Goal: Task Accomplishment & Management: Use online tool/utility

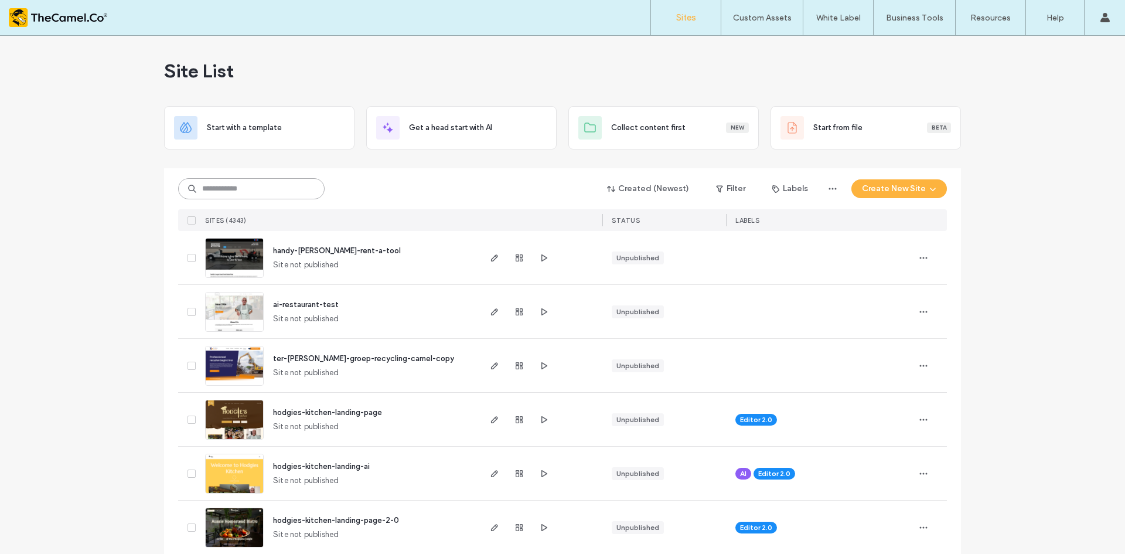
click at [228, 194] on input at bounding box center [251, 188] width 146 height 21
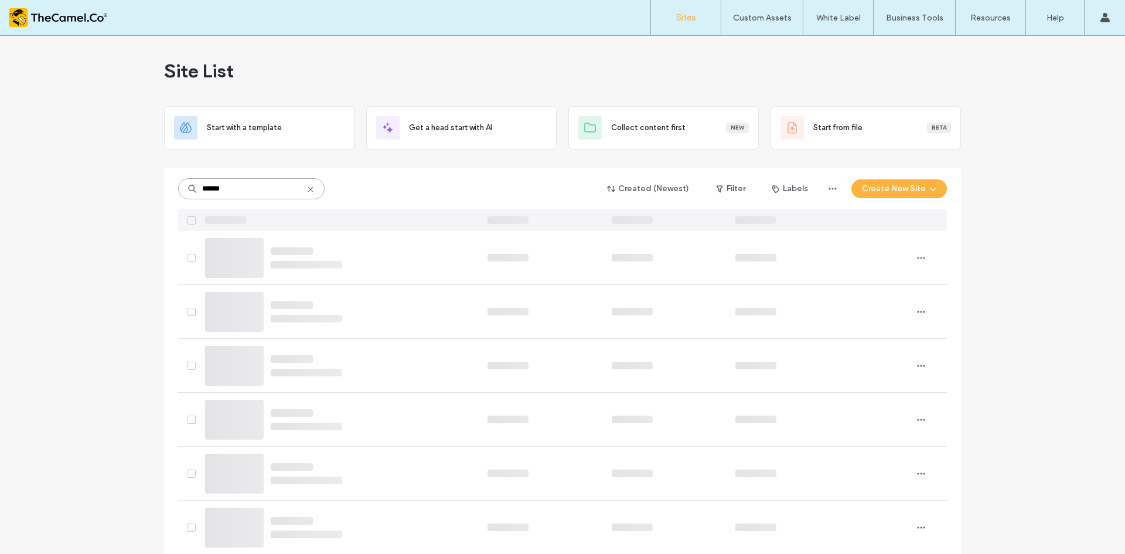
type input "******"
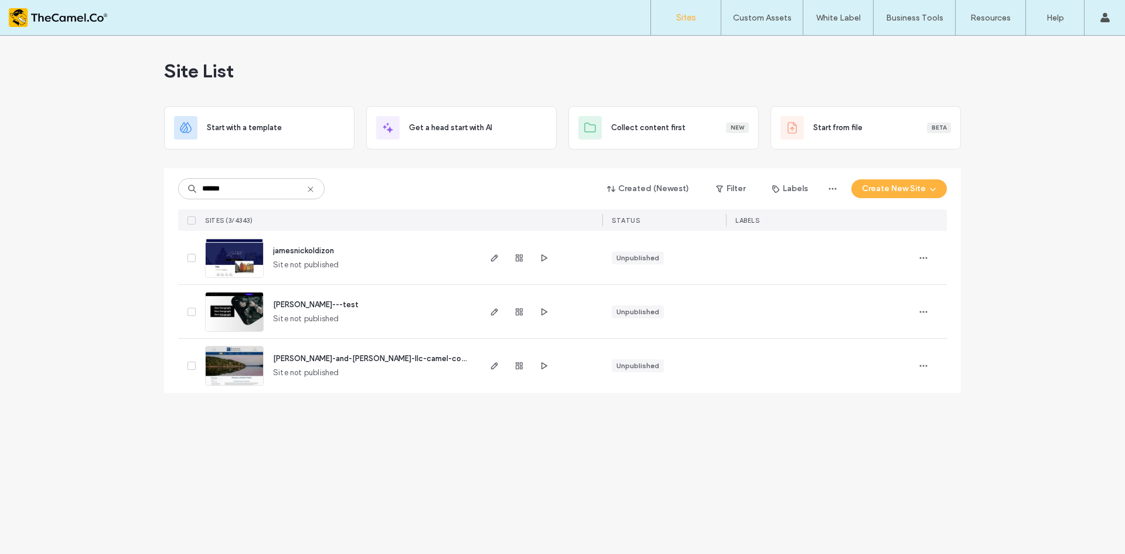
click at [241, 267] on img at bounding box center [234, 278] width 57 height 80
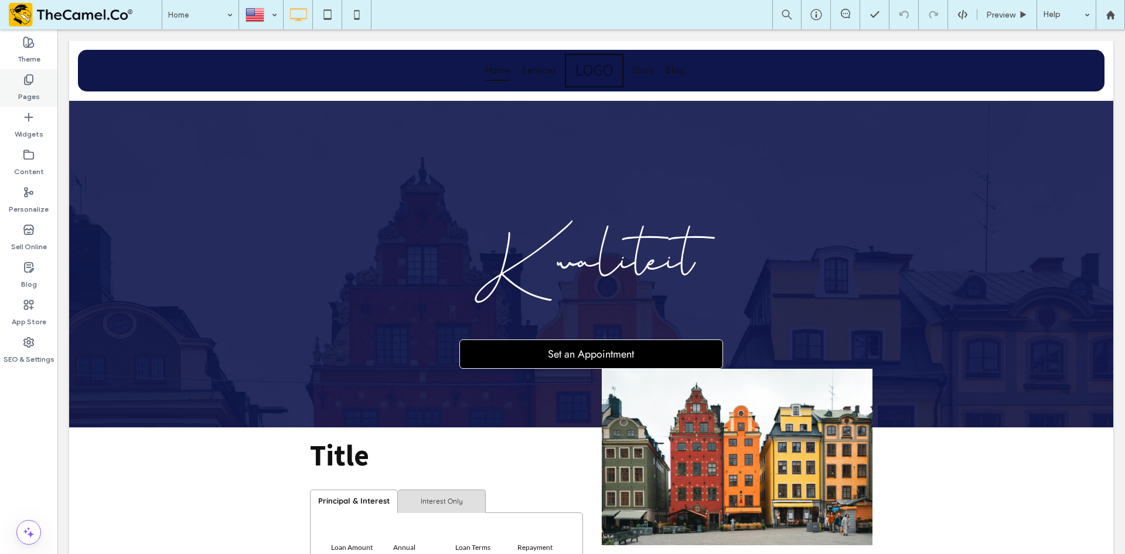
click at [36, 92] on label "Pages" at bounding box center [29, 94] width 22 height 16
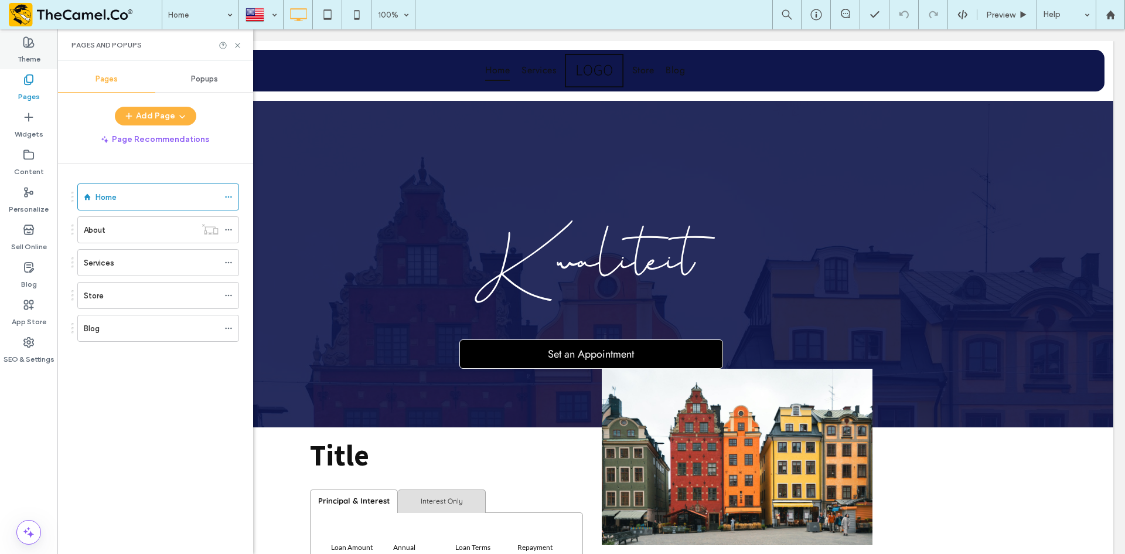
click at [21, 64] on label "Theme" at bounding box center [29, 56] width 23 height 16
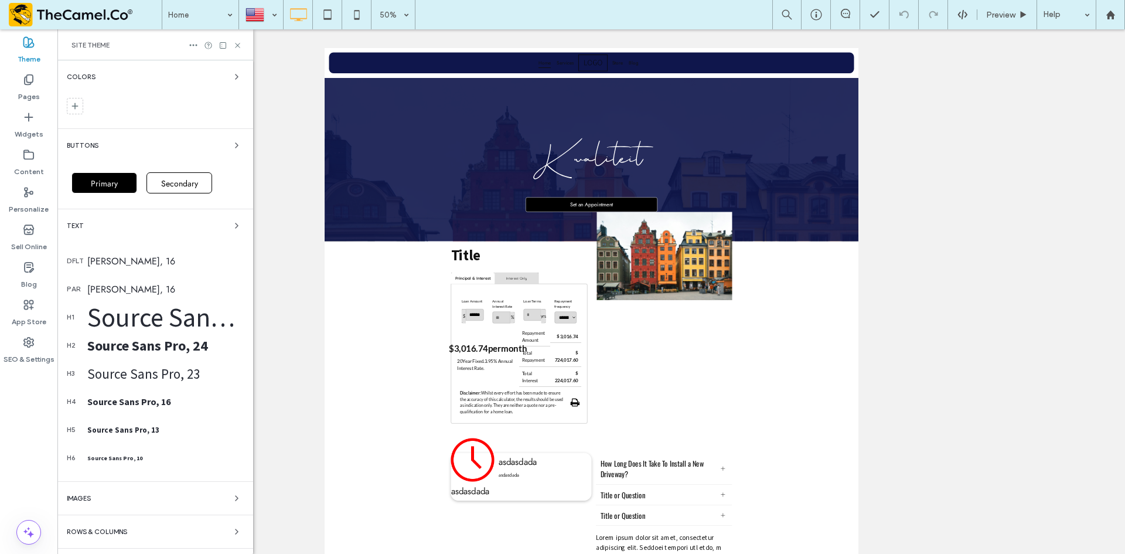
scroll to position [62, 0]
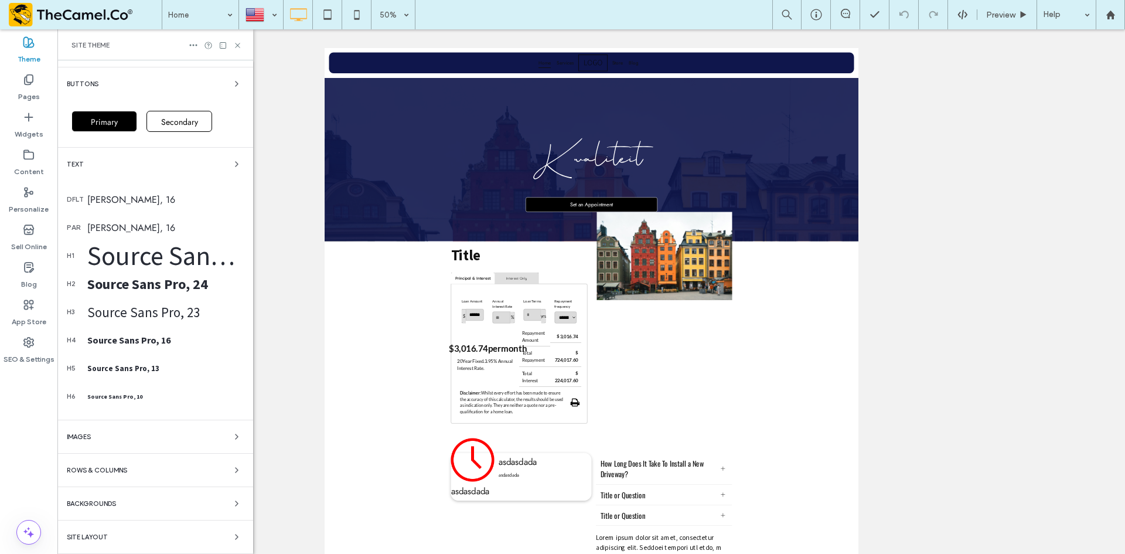
click at [183, 535] on div "Site Layout" at bounding box center [155, 537] width 177 height 14
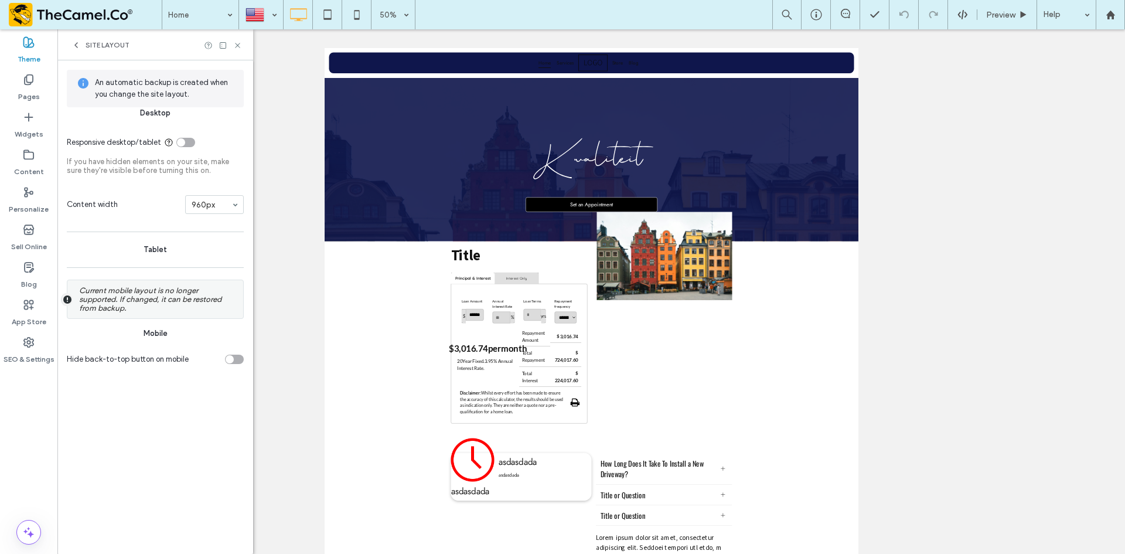
scroll to position [0, 0]
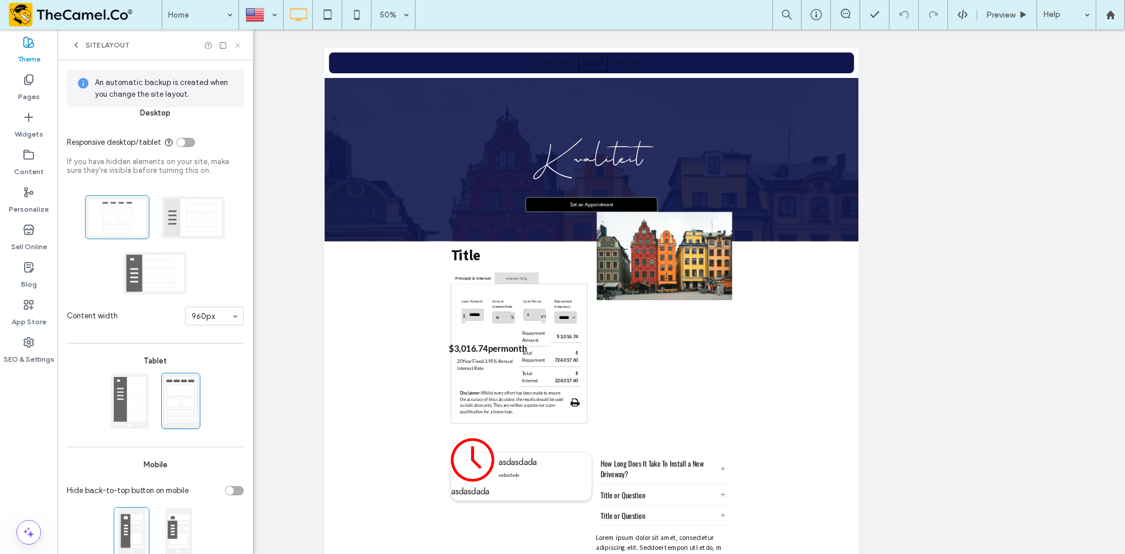
click at [236, 49] on icon at bounding box center [237, 45] width 9 height 9
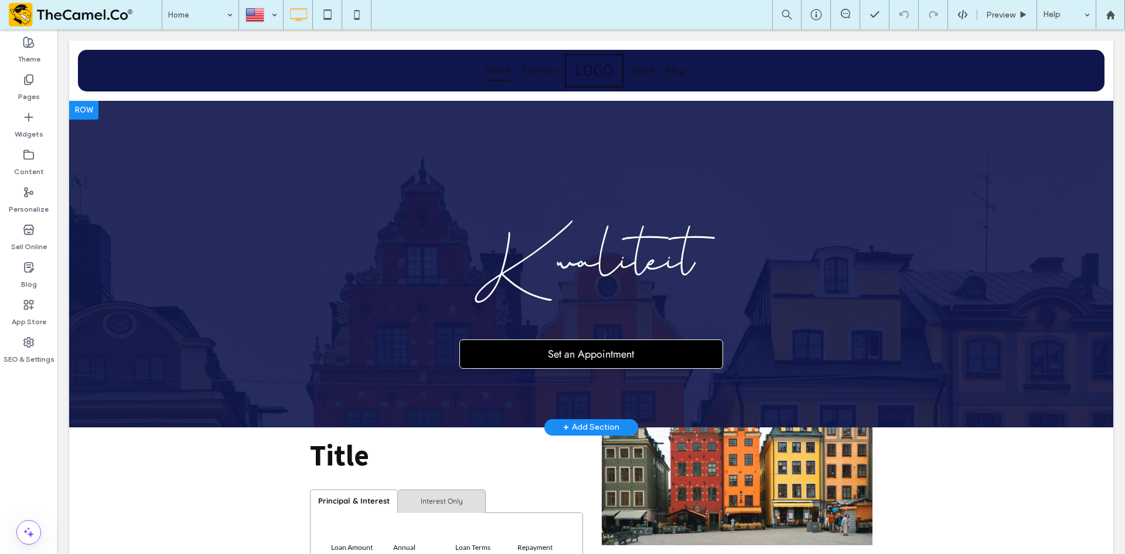
scroll to position [234, 0]
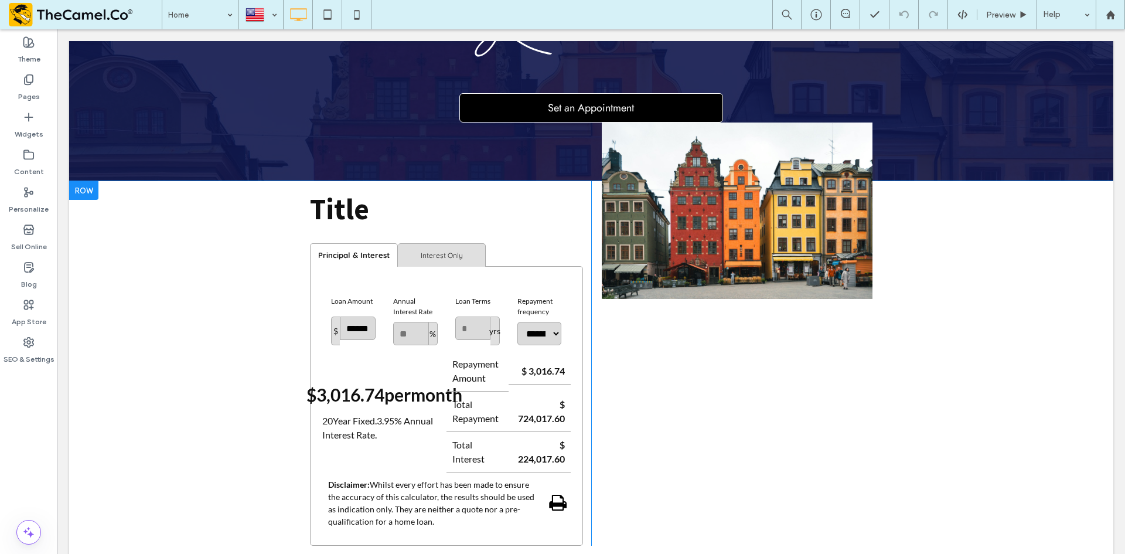
click at [522, 317] on div "Repayment frequency" at bounding box center [539, 306] width 45 height 21
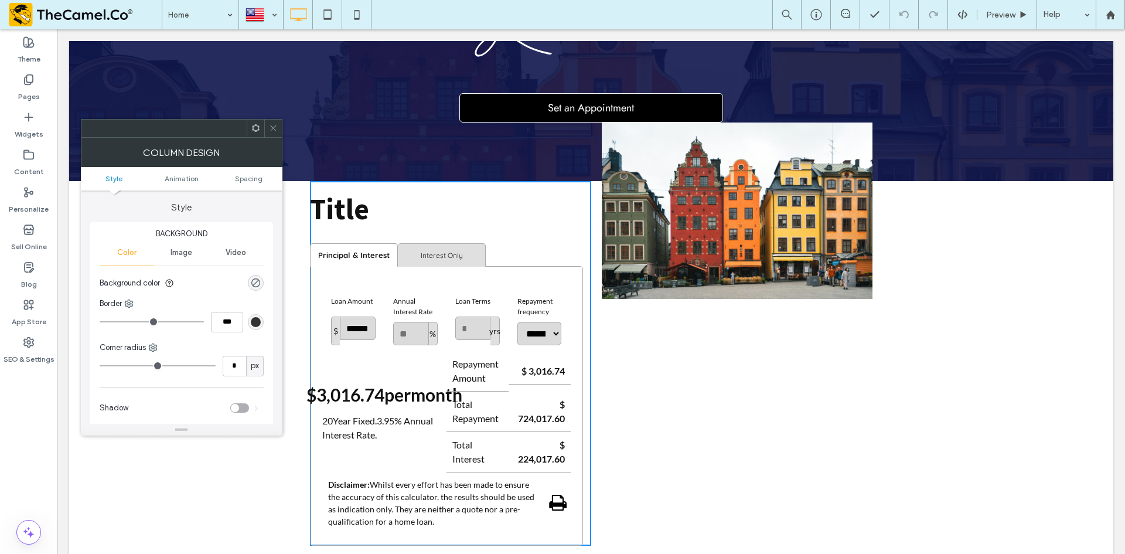
drag, startPoint x: 264, startPoint y: 120, endPoint x: 279, endPoint y: 144, distance: 27.9
click at [265, 122] on div at bounding box center [273, 129] width 18 height 18
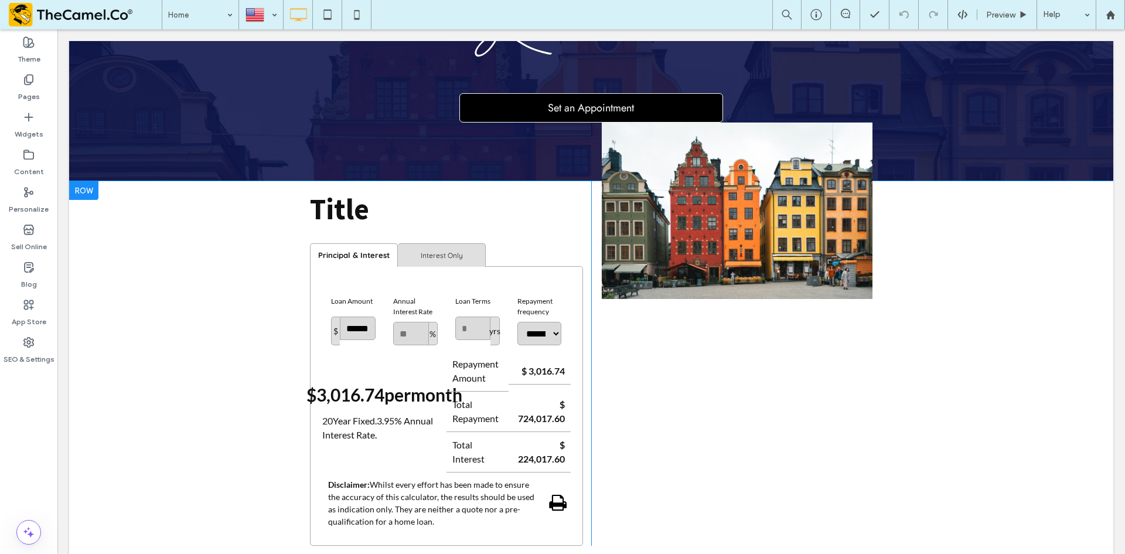
click at [351, 442] on div "20 Year Fixed. 3.95 % Annual Interest Rate." at bounding box center [384, 428] width 124 height 28
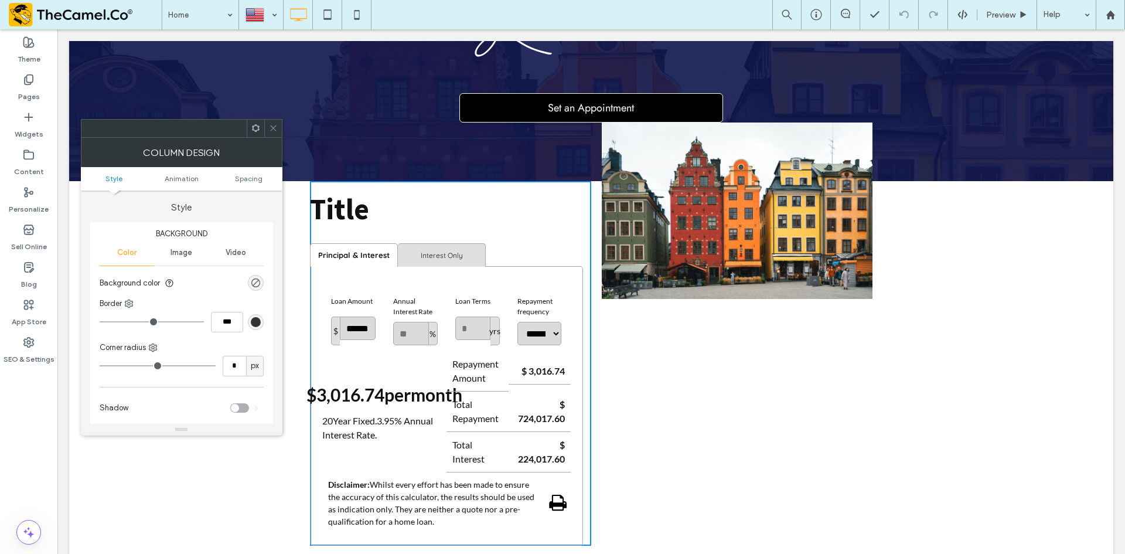
scroll to position [469, 0]
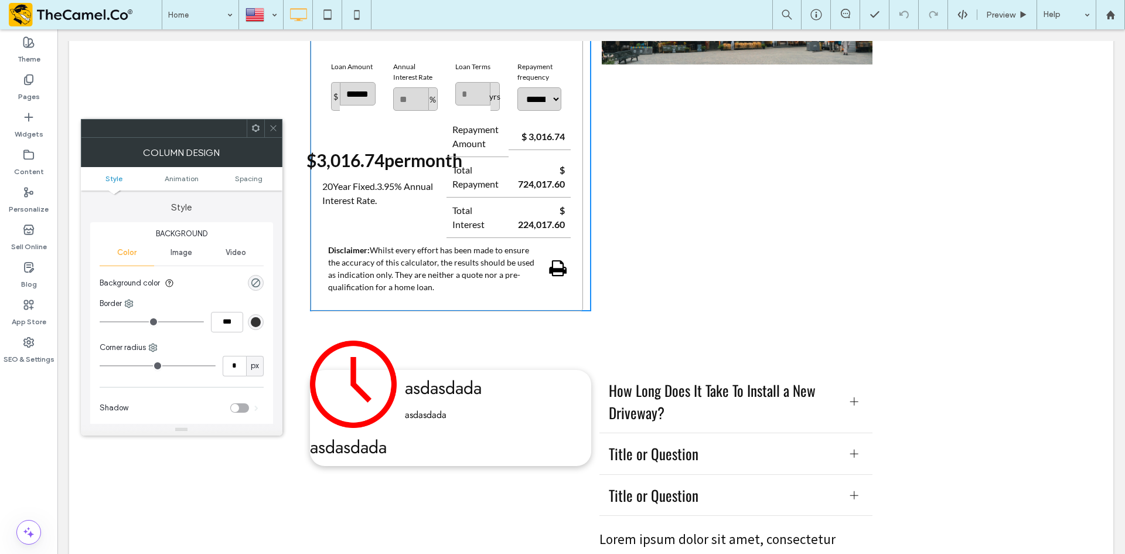
click at [276, 135] on span at bounding box center [273, 129] width 9 height 18
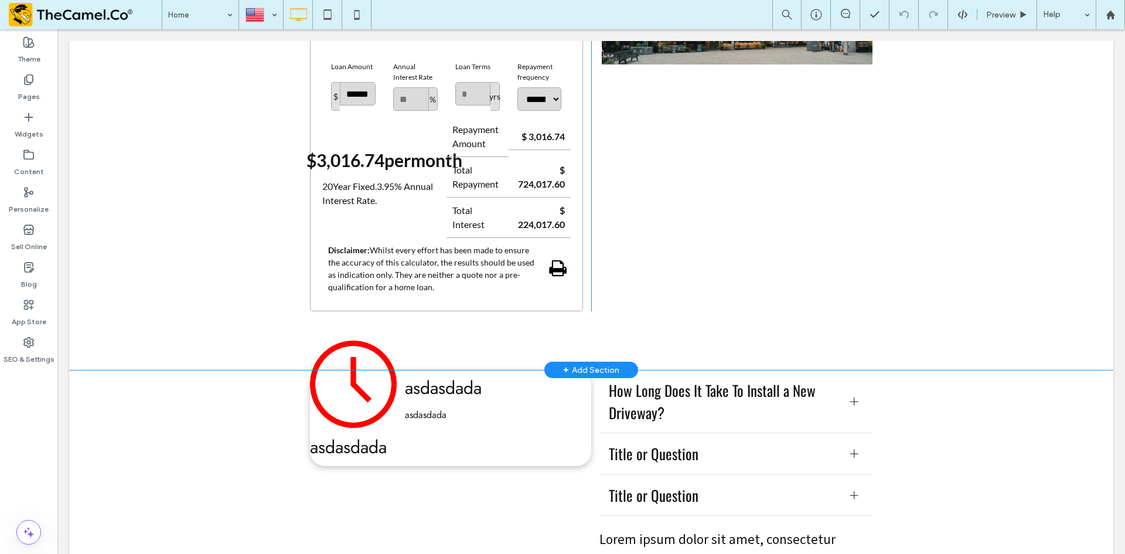
scroll to position [234, 0]
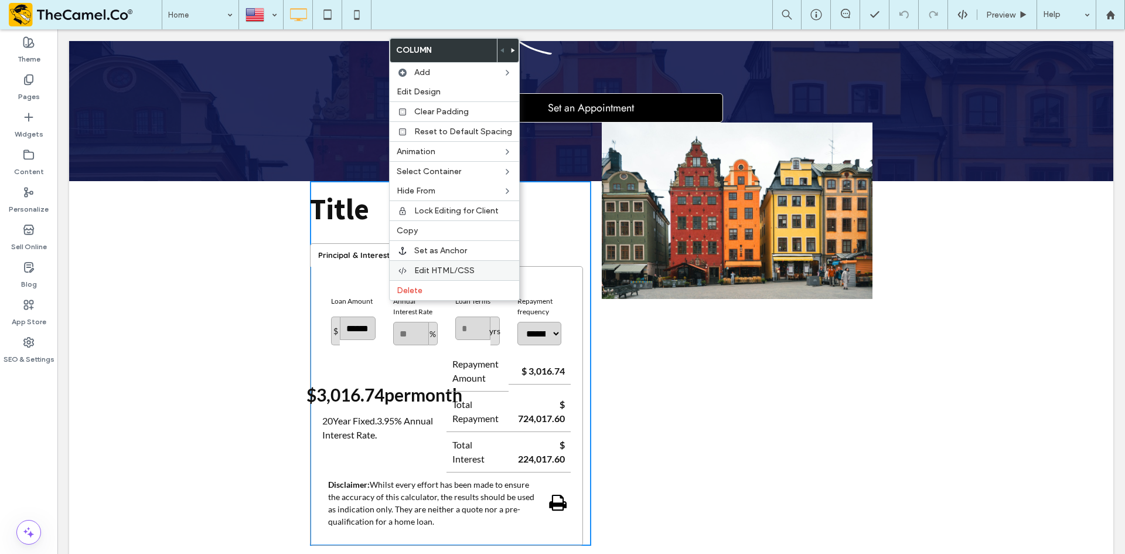
click at [432, 266] on span "Edit HTML/CSS" at bounding box center [444, 270] width 60 height 10
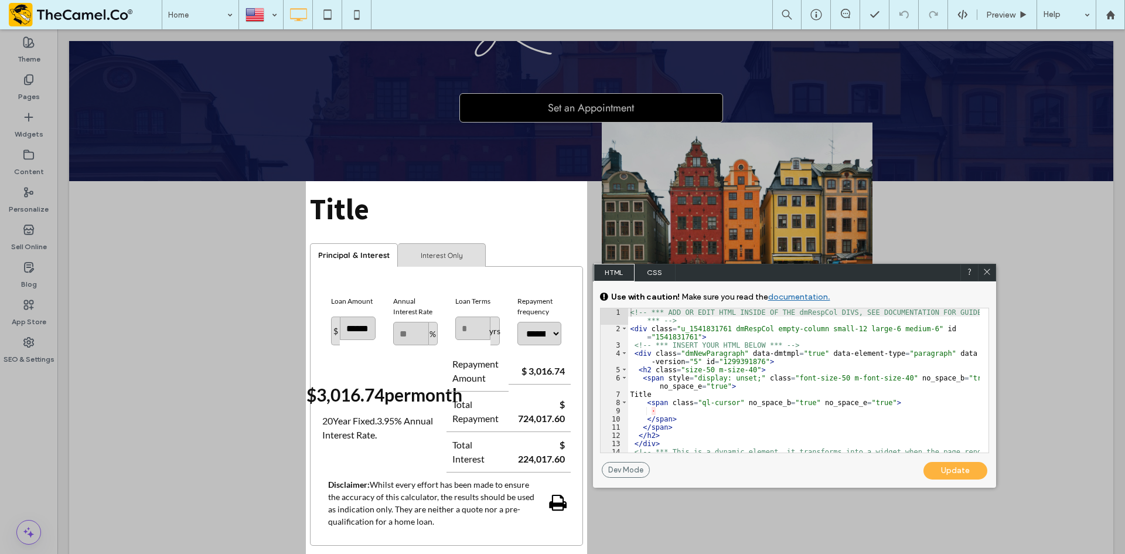
click at [619, 353] on div "4" at bounding box center [614, 357] width 28 height 16
click at [621, 352] on span at bounding box center [624, 353] width 6 height 8
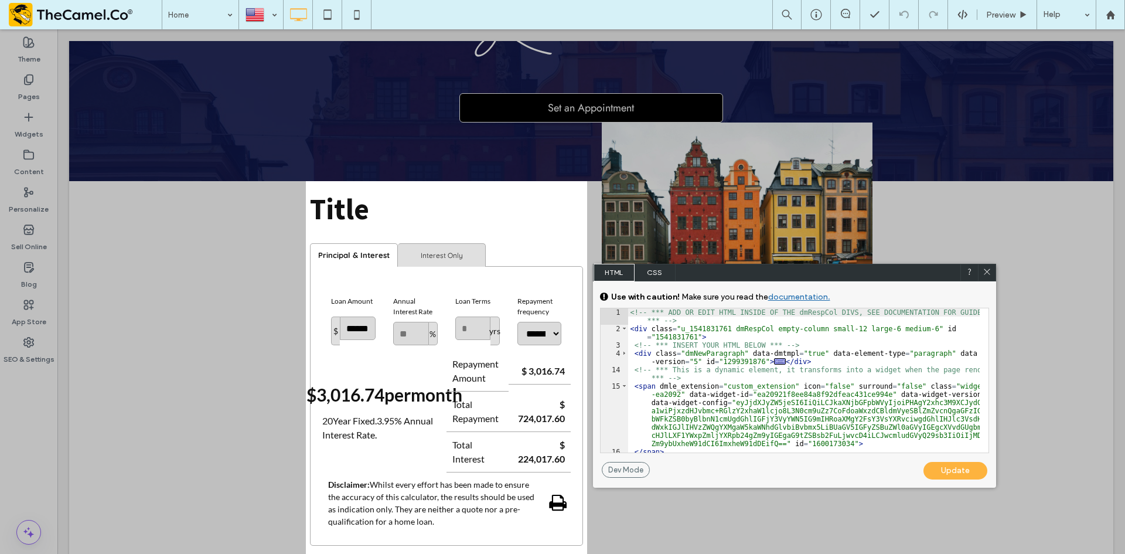
scroll to position [20, 0]
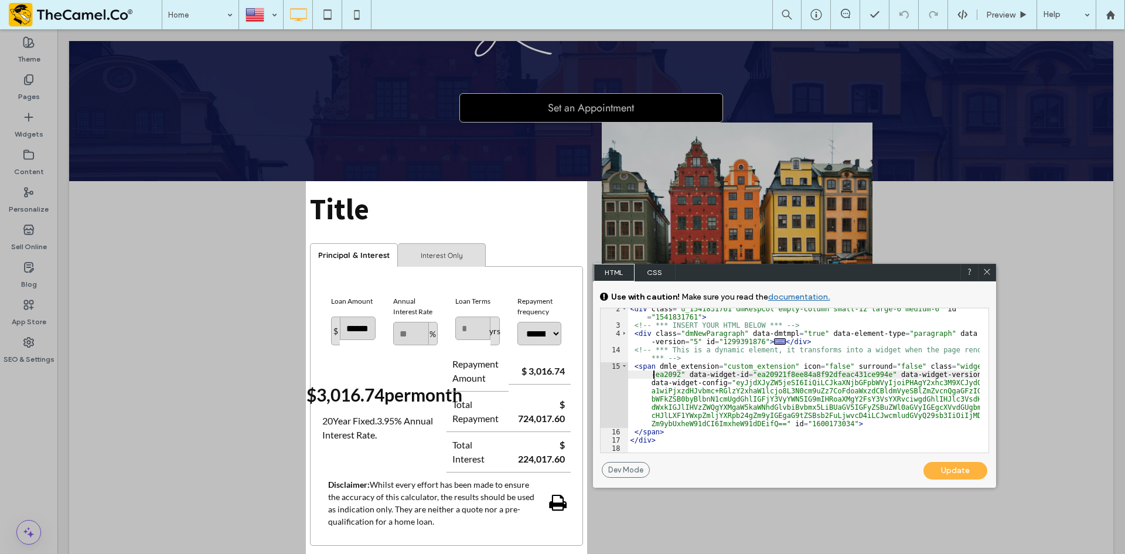
click at [653, 370] on div "< div class = "u_1541831761 dmRespCol empty-column small-12 large-6 medium-6" i…" at bounding box center [804, 389] width 352 height 169
click at [640, 365] on div "< div class = "u_1541831761 dmRespCol empty-column small-12 large-6 medium-6" i…" at bounding box center [804, 389] width 352 height 169
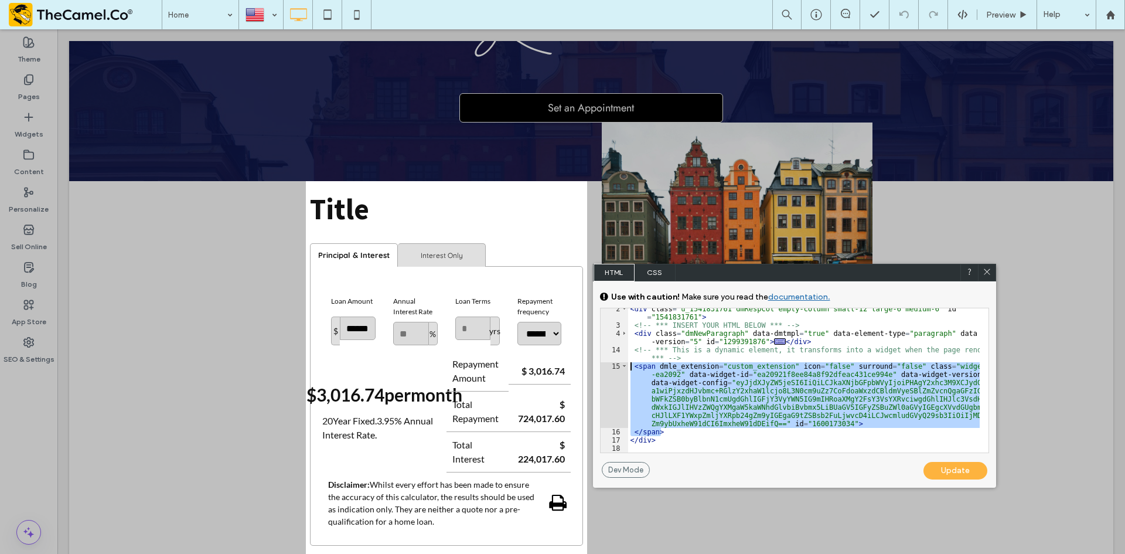
drag, startPoint x: 661, startPoint y: 431, endPoint x: 631, endPoint y: 367, distance: 70.5
click at [631, 367] on div "< div class = "u_1541831761 dmRespCol empty-column small-12 large-6 medium-6" i…" at bounding box center [804, 389] width 352 height 169
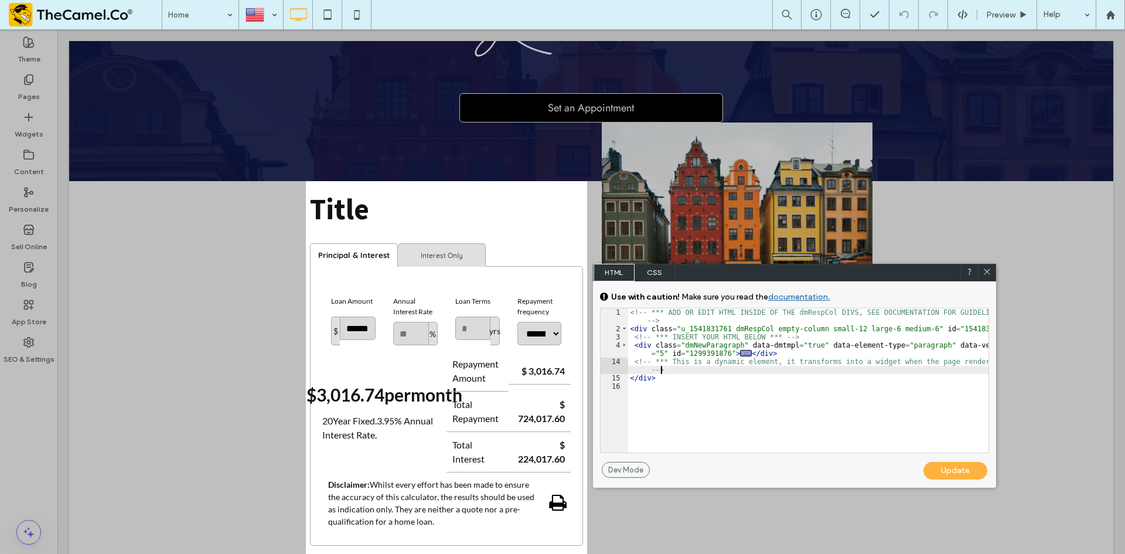
click at [934, 472] on div "Update" at bounding box center [955, 471] width 64 height 18
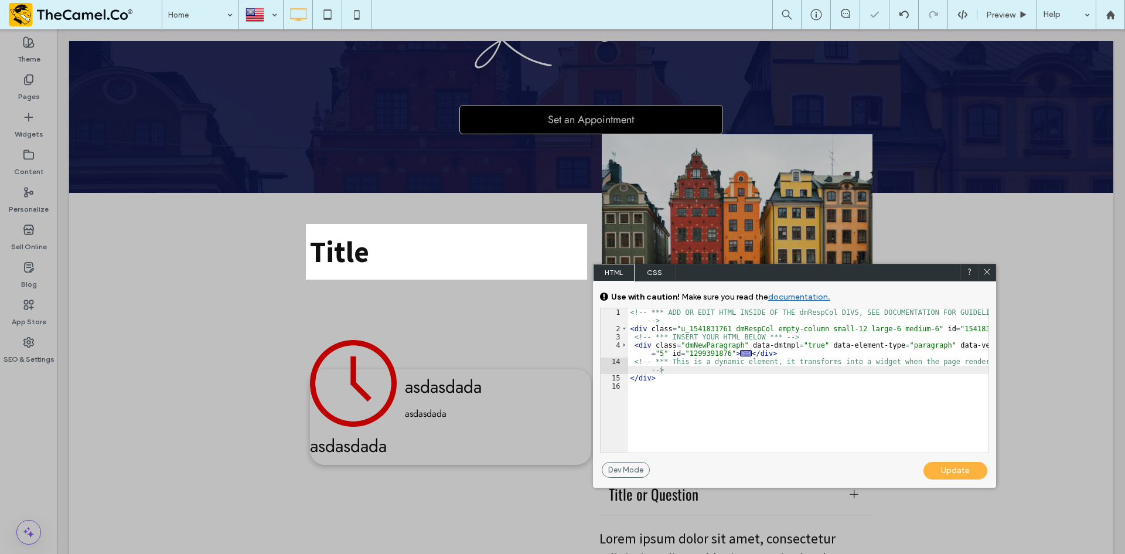
click at [982, 275] on icon at bounding box center [986, 271] width 9 height 9
